Goal: Information Seeking & Learning: Learn about a topic

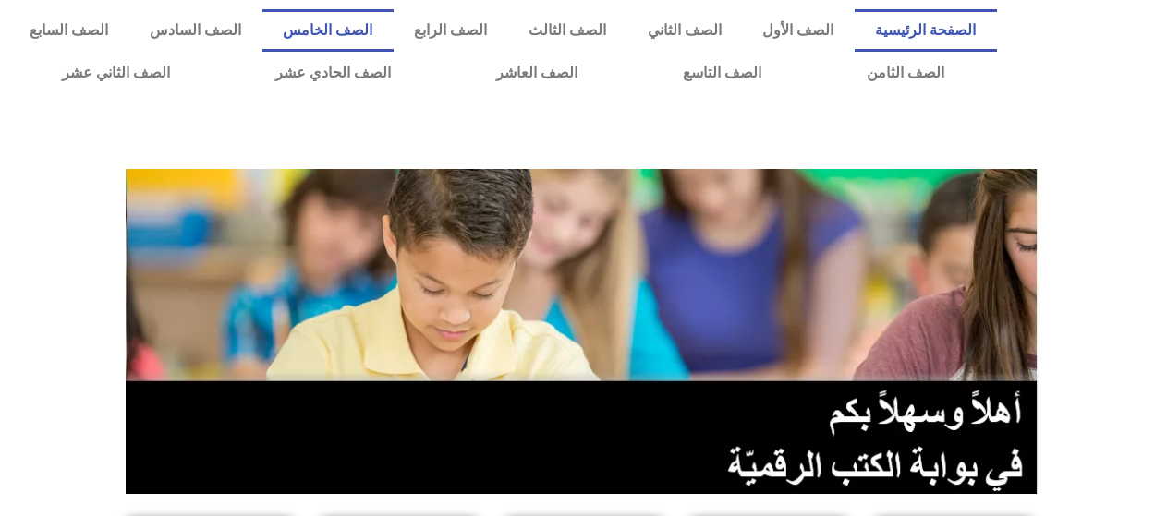
click at [394, 33] on link "الصف الخامس" at bounding box center [327, 30] width 131 height 42
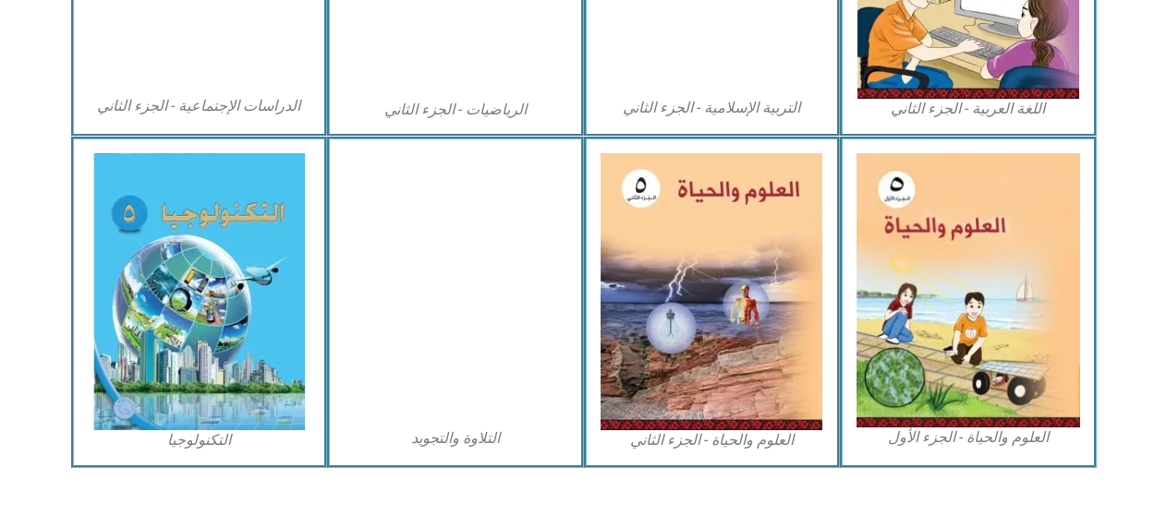
scroll to position [1109, 0]
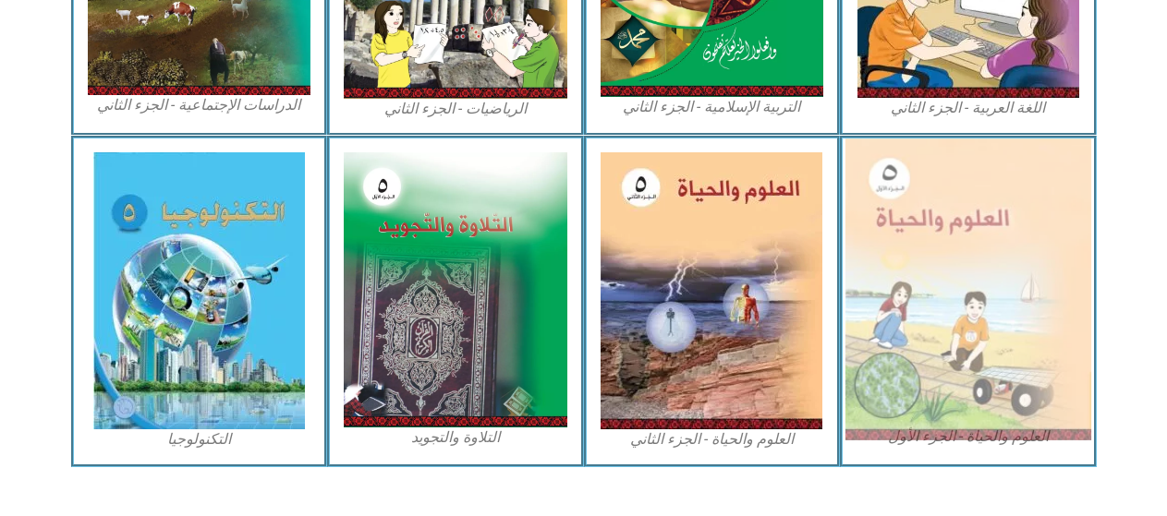
click at [1025, 299] on img at bounding box center [968, 290] width 246 height 302
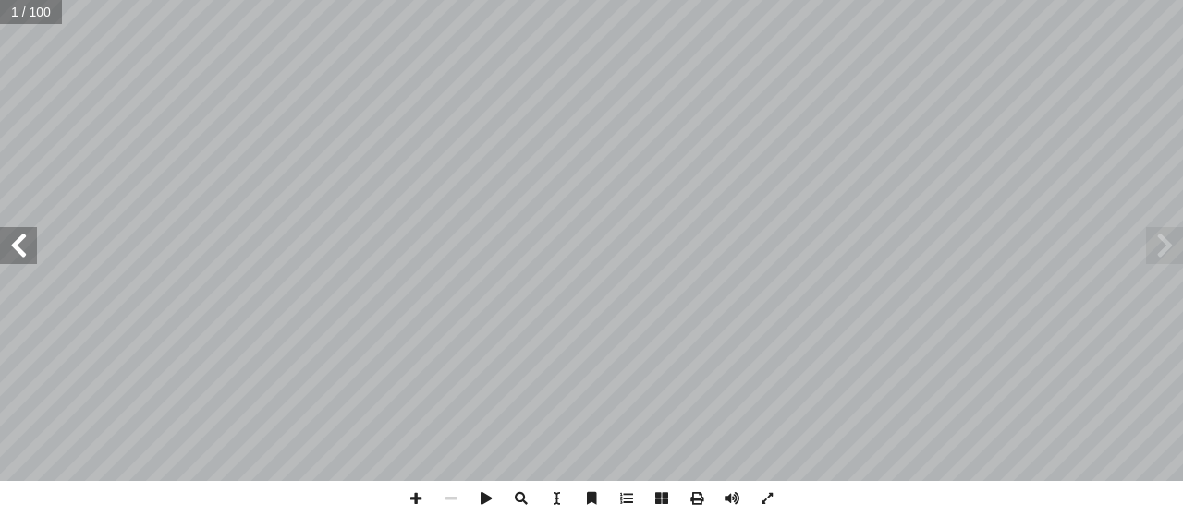
click at [0, 242] on span at bounding box center [18, 245] width 37 height 37
click at [415, 492] on span at bounding box center [415, 498] width 35 height 35
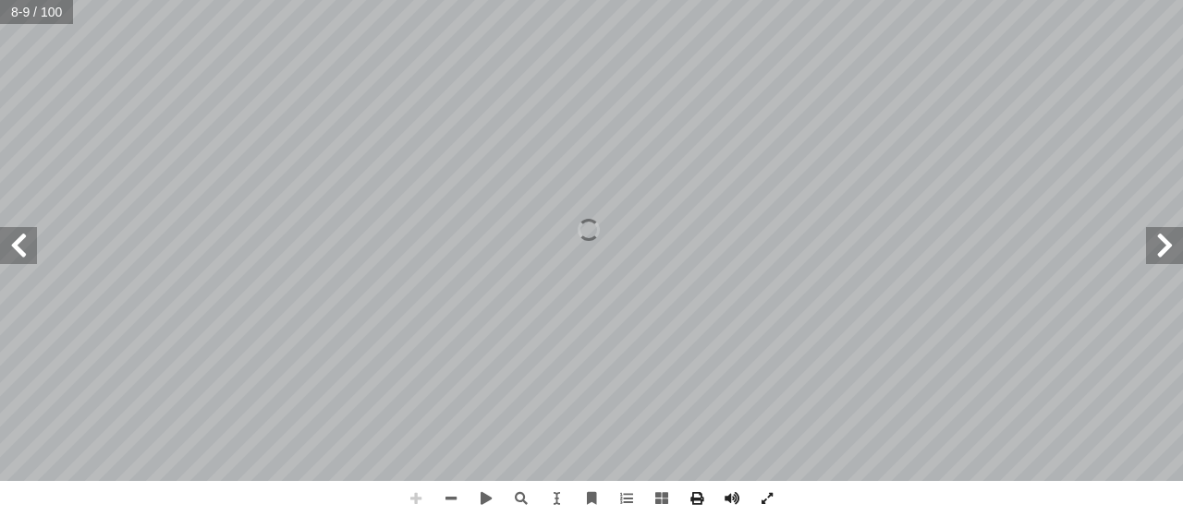
click at [415, 492] on span at bounding box center [415, 498] width 35 height 35
click at [198, 513] on div "4 ين ّ شجرة الفل ل َّ و َ رس الأ َّ الد ة ّ هر واكتشاف الخلي ْ ج ِ الم ة ّ اكتش…" at bounding box center [591, 258] width 1183 height 516
click at [369, 515] on div "4 ين ّ شجرة الفل ل َّ و َ رس الأ َّ الد ة ّ هر واكتشاف الخلي ْ ج ِ الم ة ّ اكتش…" at bounding box center [591, 258] width 1183 height 516
click at [1125, 168] on html "الصفحة الرئيسية الصف الأول الصف الثاني الصف الثالث الصف الرابع الصف الخامس الصف…" at bounding box center [591, 84] width 1183 height 168
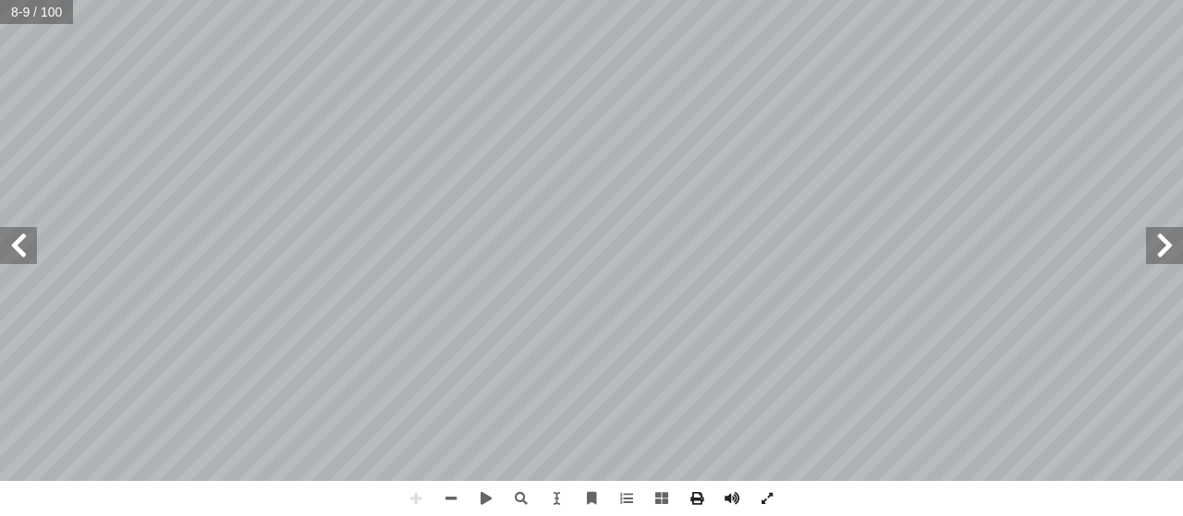
click at [35, 244] on span at bounding box center [18, 245] width 37 height 37
click at [1160, 245] on span at bounding box center [1164, 245] width 37 height 37
click at [820, 168] on html "الصفحة الرئيسية الصف الأول الصف الثاني الصف الثالث الصف الرابع الصف الخامس الصف…" at bounding box center [591, 84] width 1183 height 168
click at [791, 0] on html "الصفحة الرئيسية الصف الأول الصف الثاني الصف الثالث الصف الرابع الصف الخامس الصف…" at bounding box center [591, 84] width 1183 height 168
click at [1126, 497] on div "4 ين ّ شجرة الفل ل َّ و َ رس الأ َّ الد ة ّ هر واكتشاف الخلي ْ ج ِ الم ة ّ اكتش…" at bounding box center [591, 258] width 1183 height 516
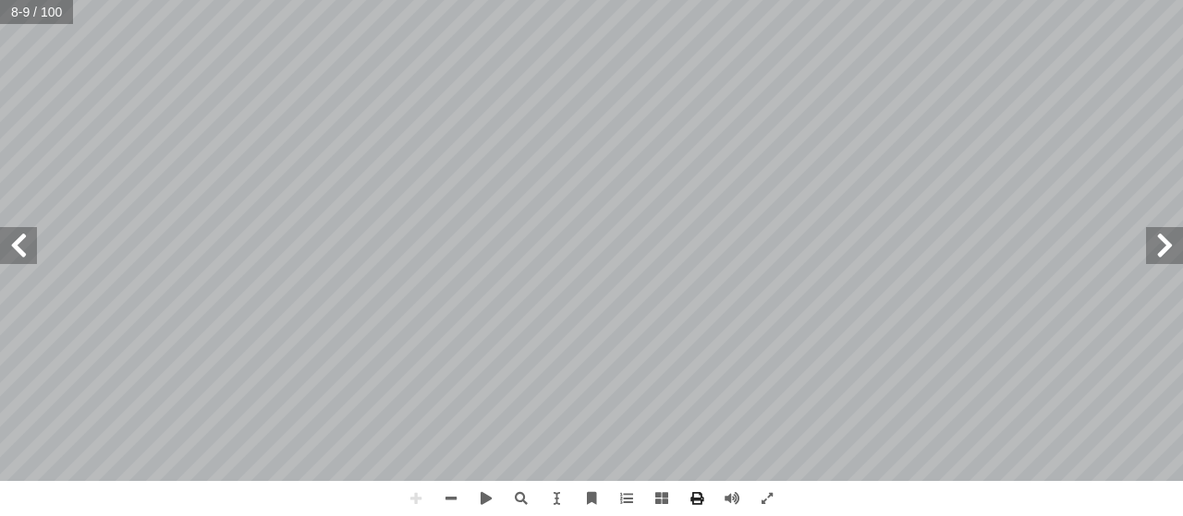
click at [11, 244] on span at bounding box center [18, 245] width 37 height 37
click at [20, 241] on span at bounding box center [18, 245] width 37 height 37
click at [407, 491] on span at bounding box center [415, 498] width 35 height 35
click at [407, 501] on span at bounding box center [415, 498] width 35 height 35
click at [423, 498] on span at bounding box center [415, 498] width 35 height 35
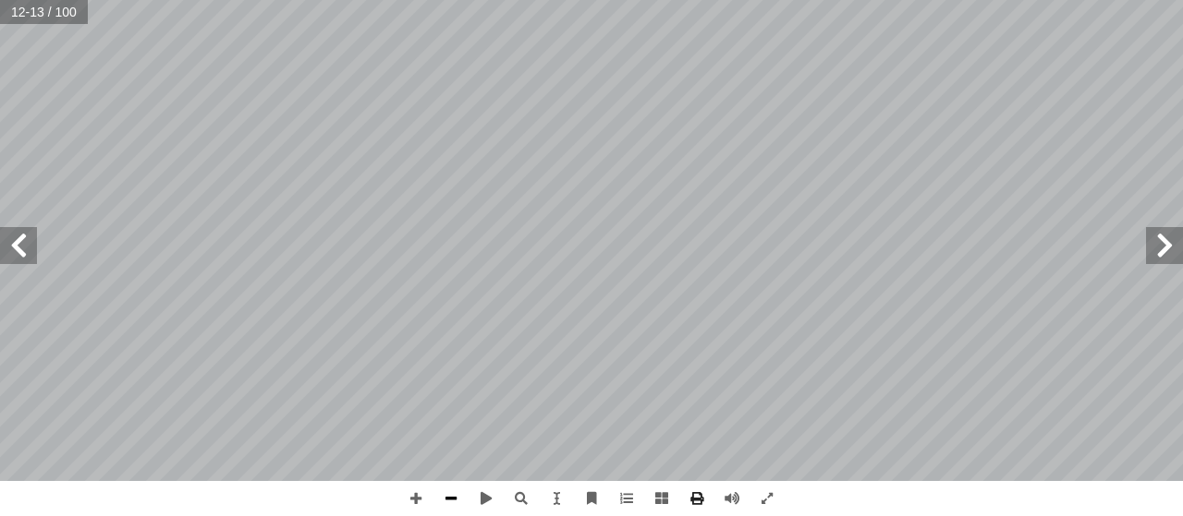
click at [437, 501] on span at bounding box center [450, 498] width 35 height 35
click at [59, 241] on div "٨ ١ . .__________________________________ ــة؟ ّ ــم الــذي اكتشــف الخلي ِ مــ…" at bounding box center [591, 240] width 1183 height 481
click at [12, 249] on span at bounding box center [18, 245] width 37 height 37
